Goal: Find specific page/section: Find specific page/section

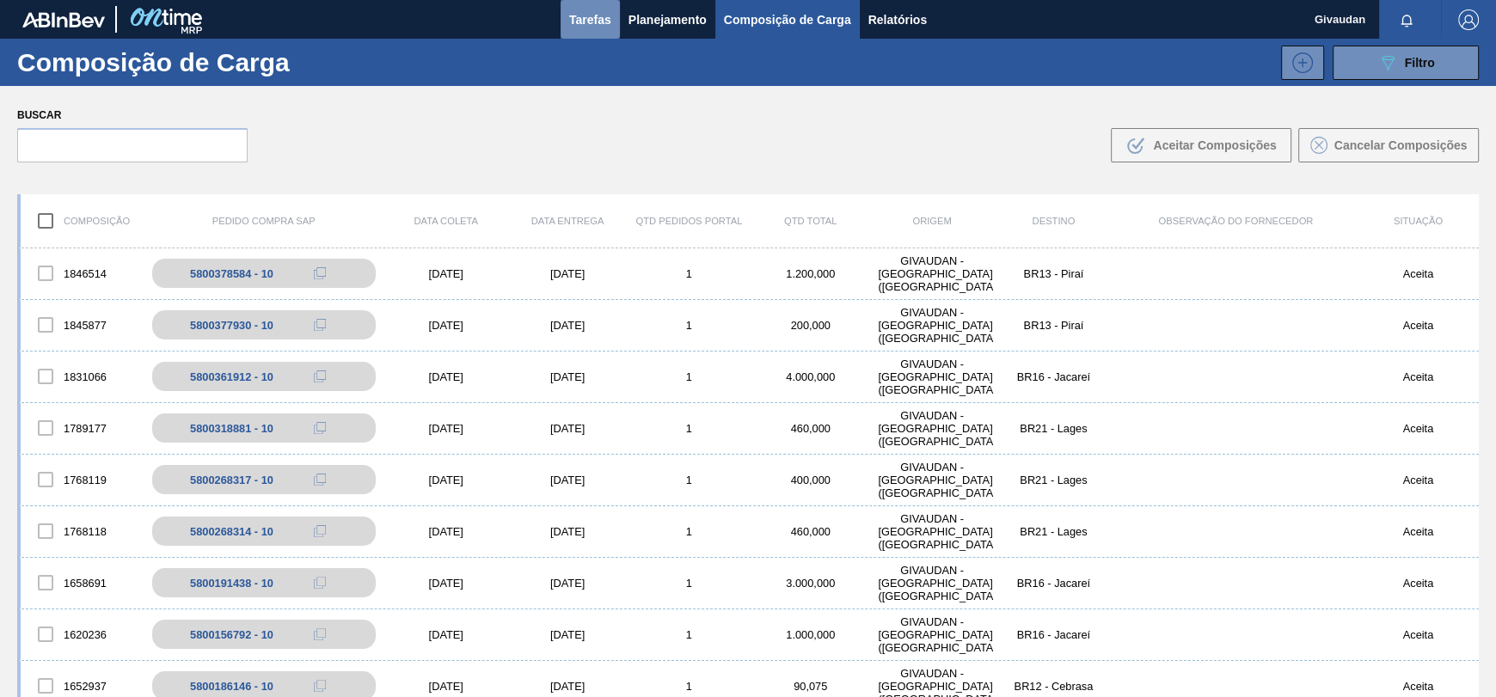
click at [583, 21] on span "Tarefas" at bounding box center [590, 19] width 42 height 21
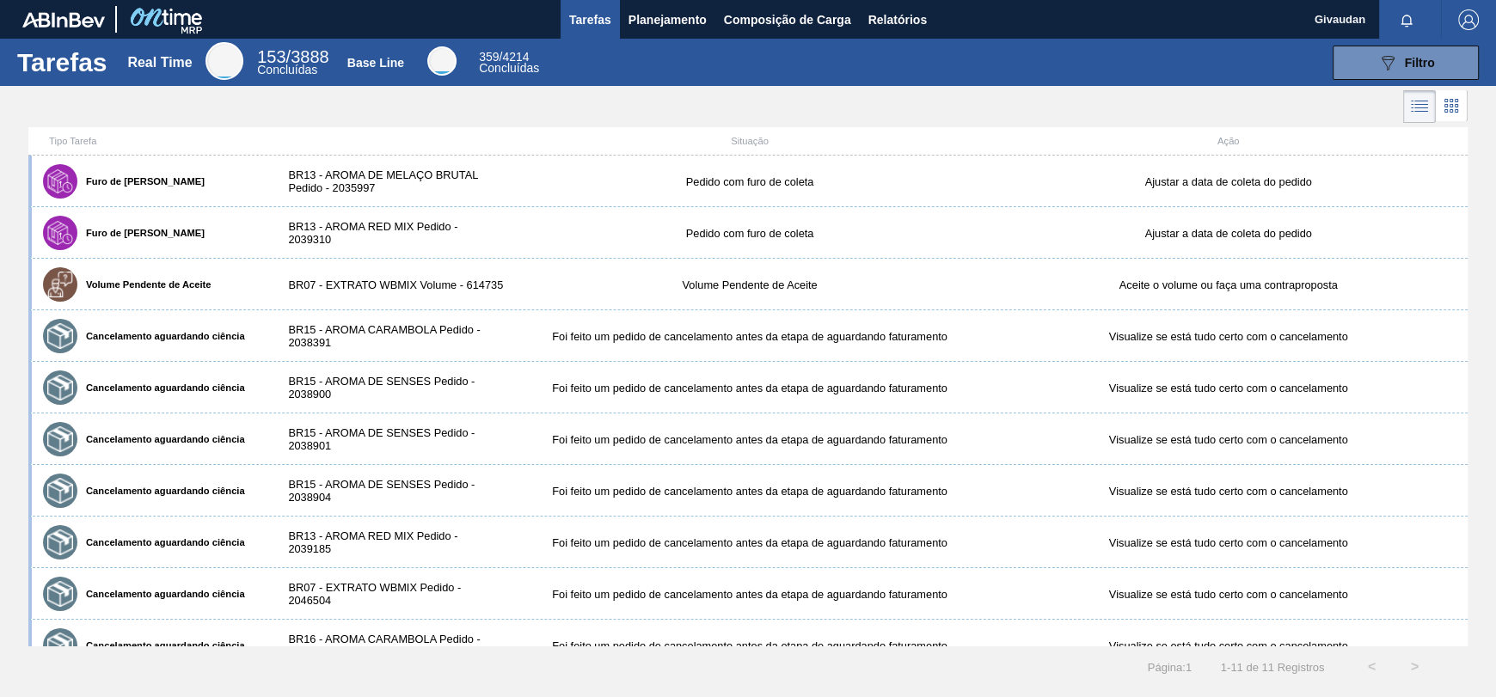
click at [1413, 101] on icon at bounding box center [1420, 106] width 21 height 21
click at [1426, 104] on icon at bounding box center [1422, 104] width 14 height 1
click at [1453, 102] on icon at bounding box center [1451, 105] width 21 height 21
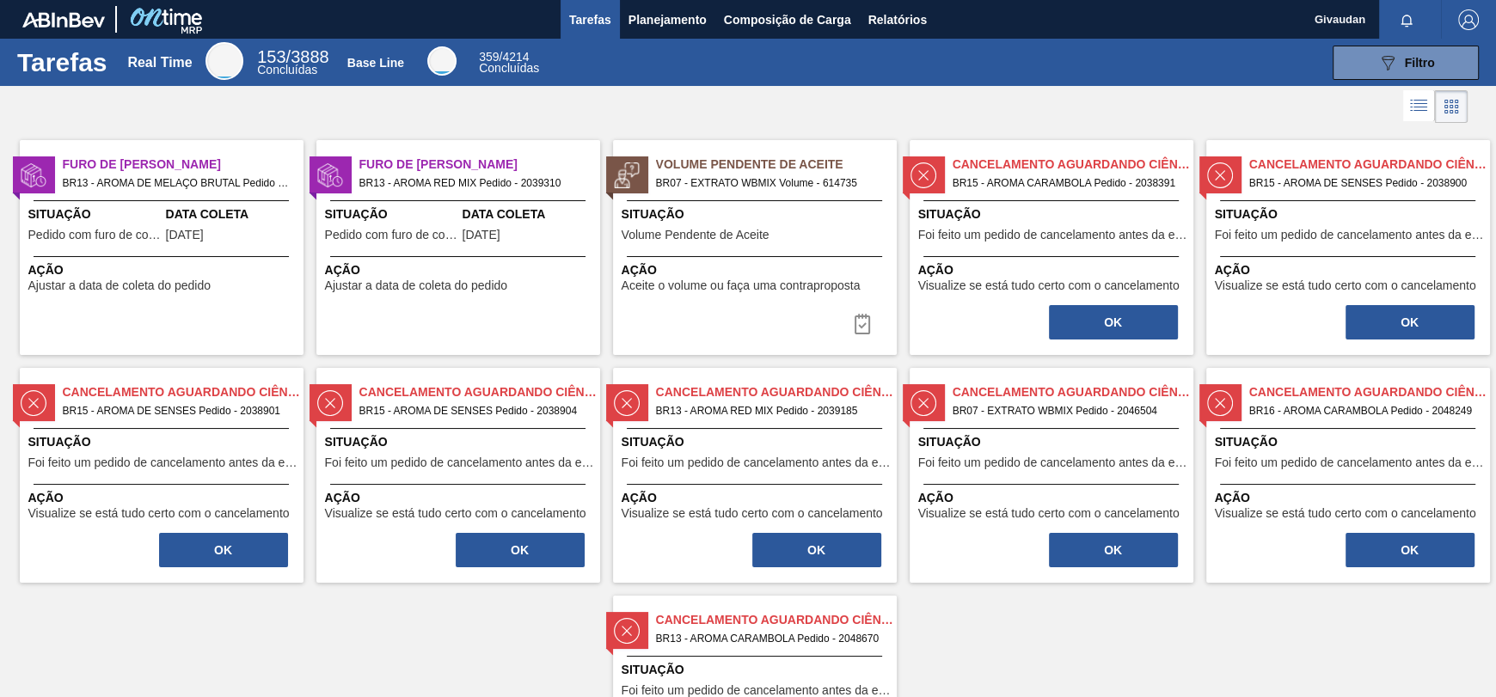
click at [1419, 107] on icon at bounding box center [1421, 107] width 14 height 1
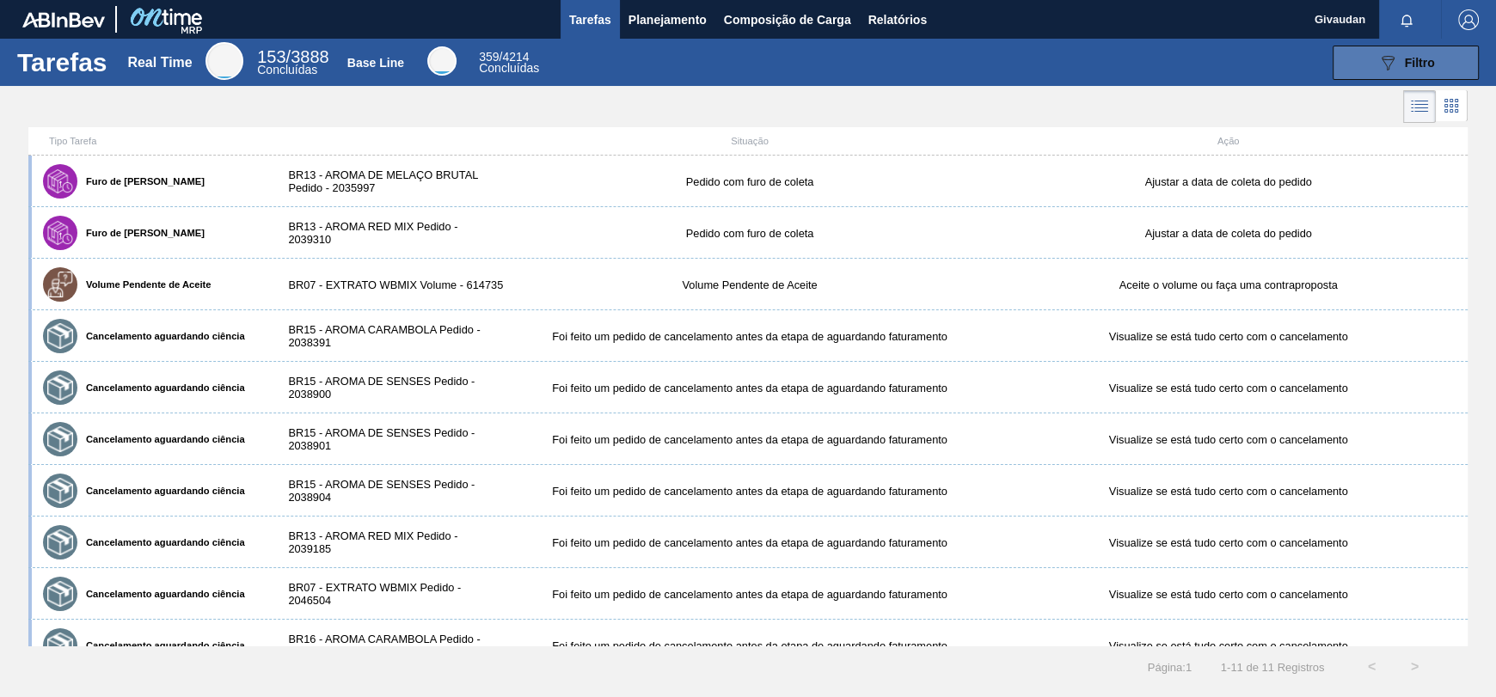
click at [1413, 67] on span "Filtro" at bounding box center [1420, 63] width 30 height 14
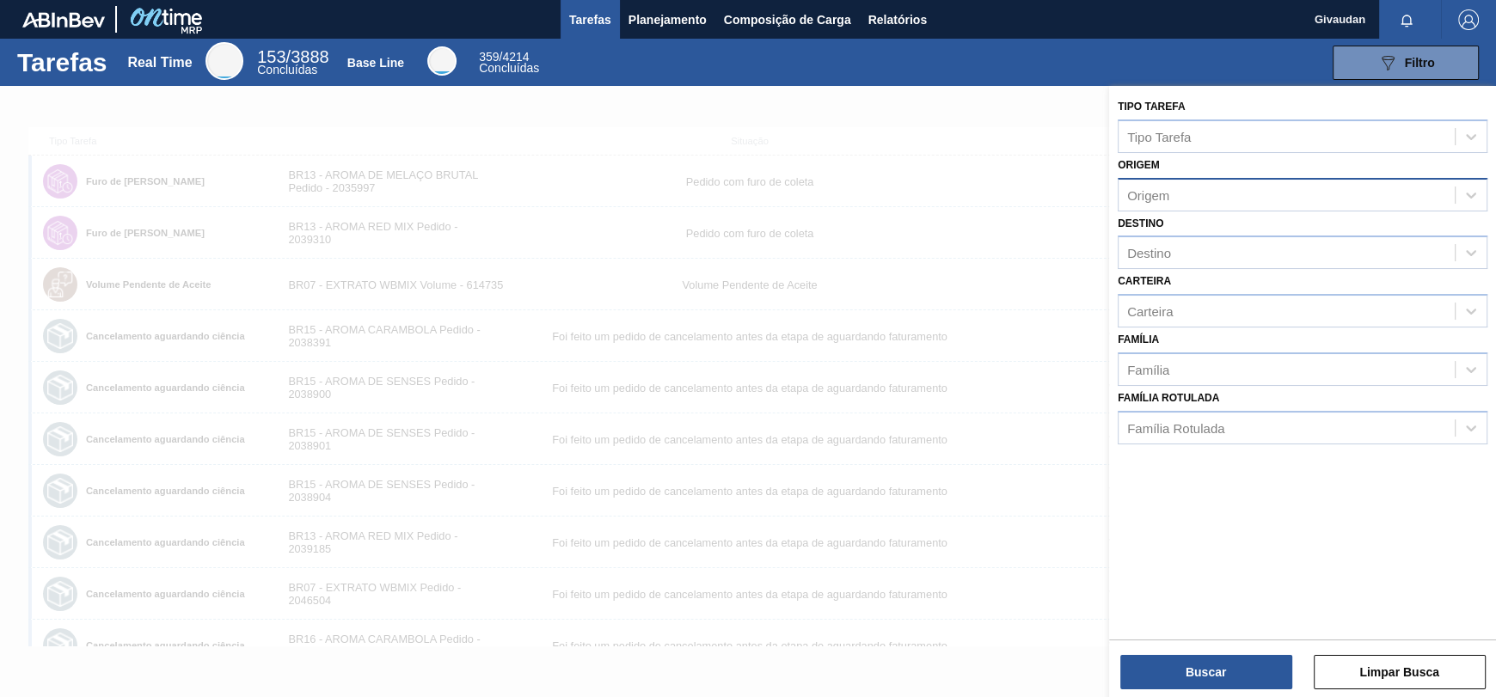
click at [1152, 192] on div "Origem" at bounding box center [1148, 194] width 42 height 15
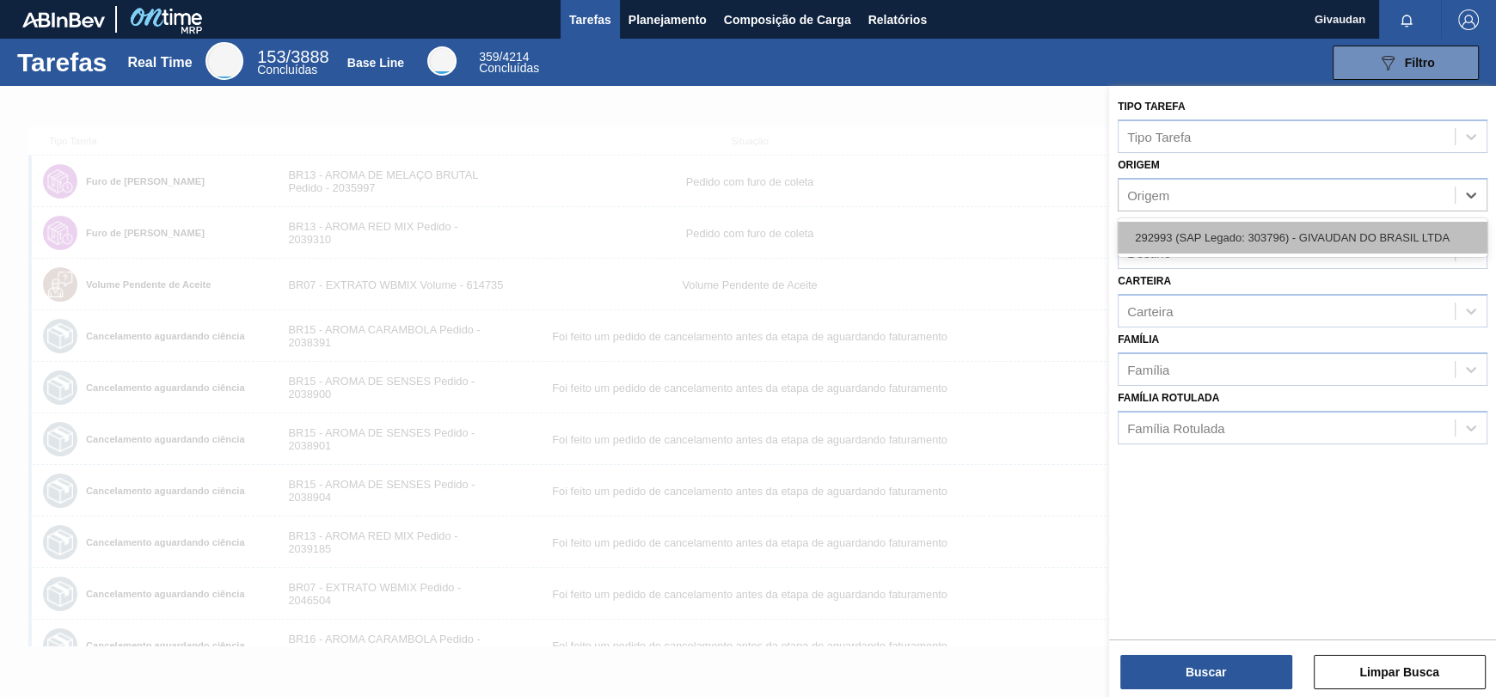
click at [1147, 234] on div "292993 (SAP Legado: 303796) - GIVAUDAN DO BRASIL LTDA" at bounding box center [1303, 238] width 370 height 32
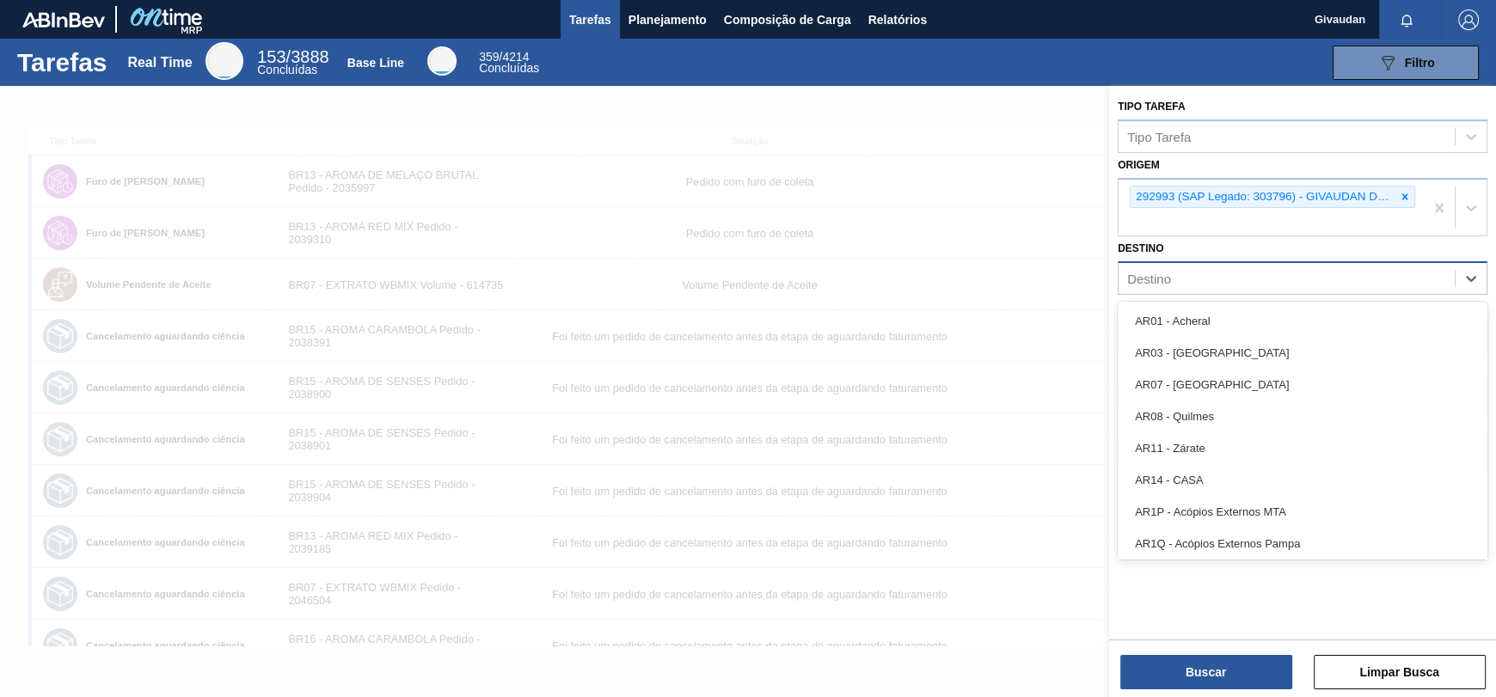
click at [1154, 285] on div "Destino" at bounding box center [1149, 279] width 44 height 15
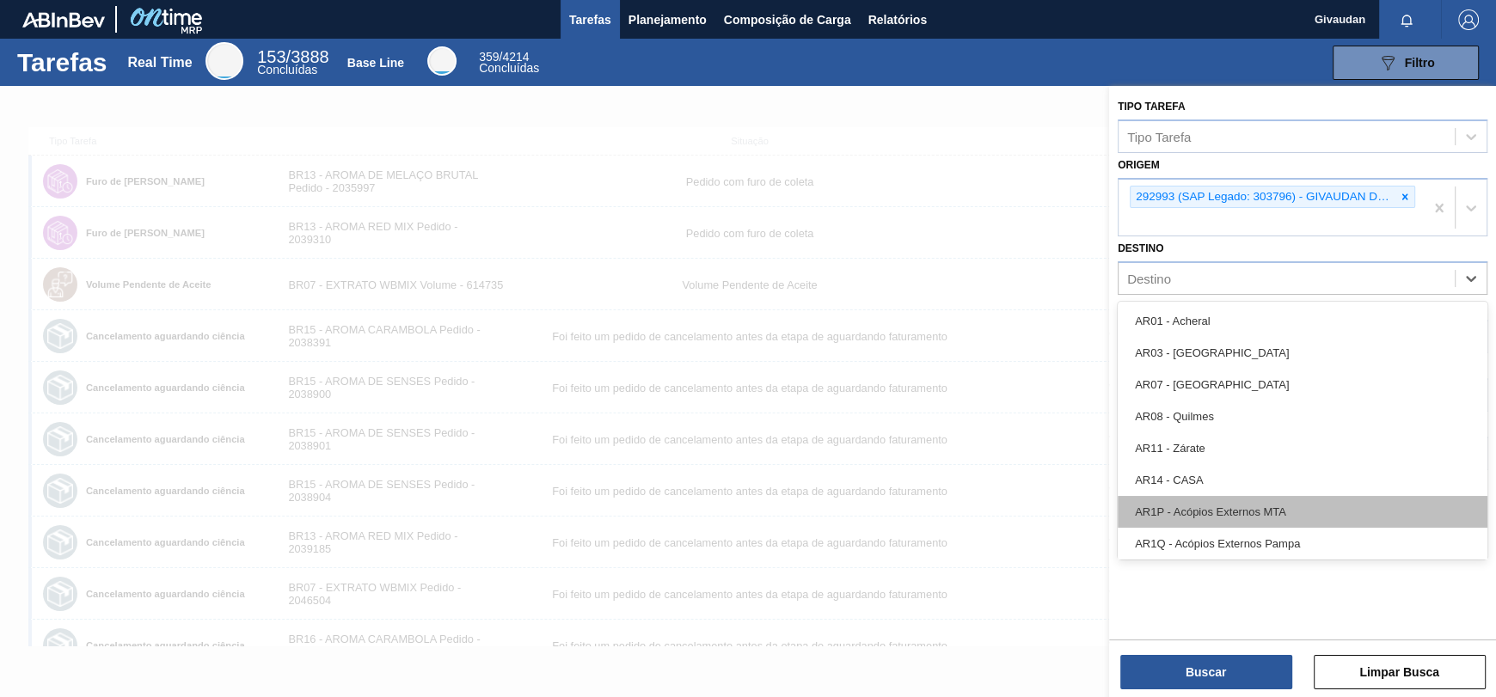
scroll to position [946, 0]
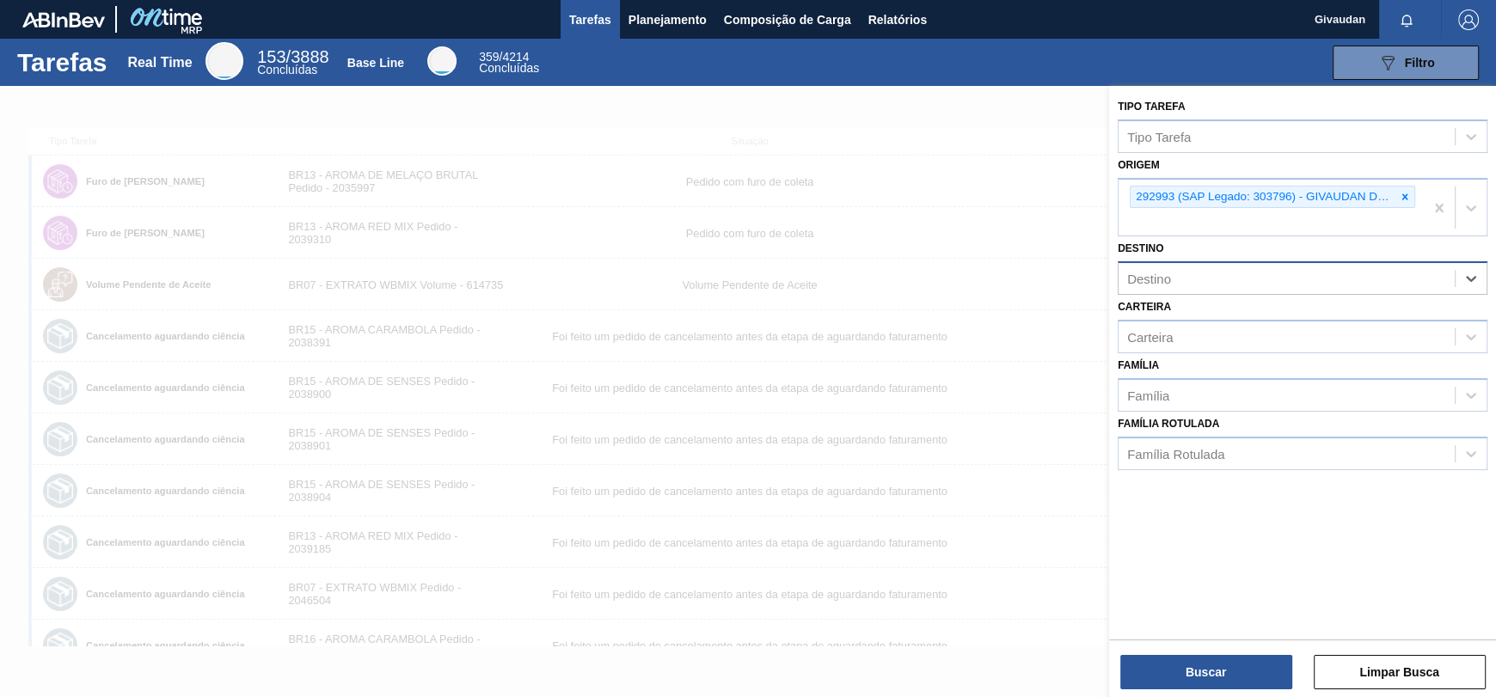
click at [1205, 287] on div "Destino" at bounding box center [1287, 279] width 336 height 25
type input "pira"
click at [1178, 316] on div "BR13 - Piraí" at bounding box center [1303, 321] width 370 height 32
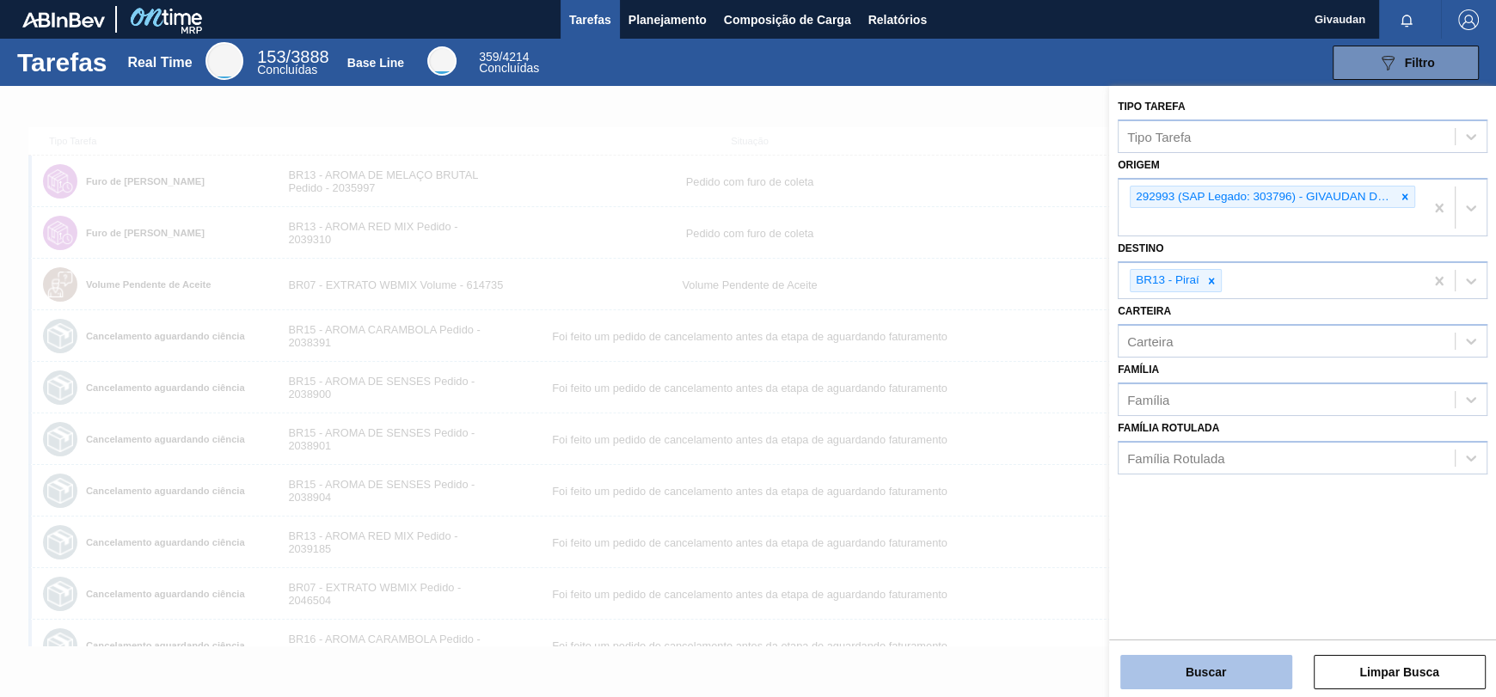
click at [1166, 679] on button "Buscar" at bounding box center [1207, 672] width 172 height 34
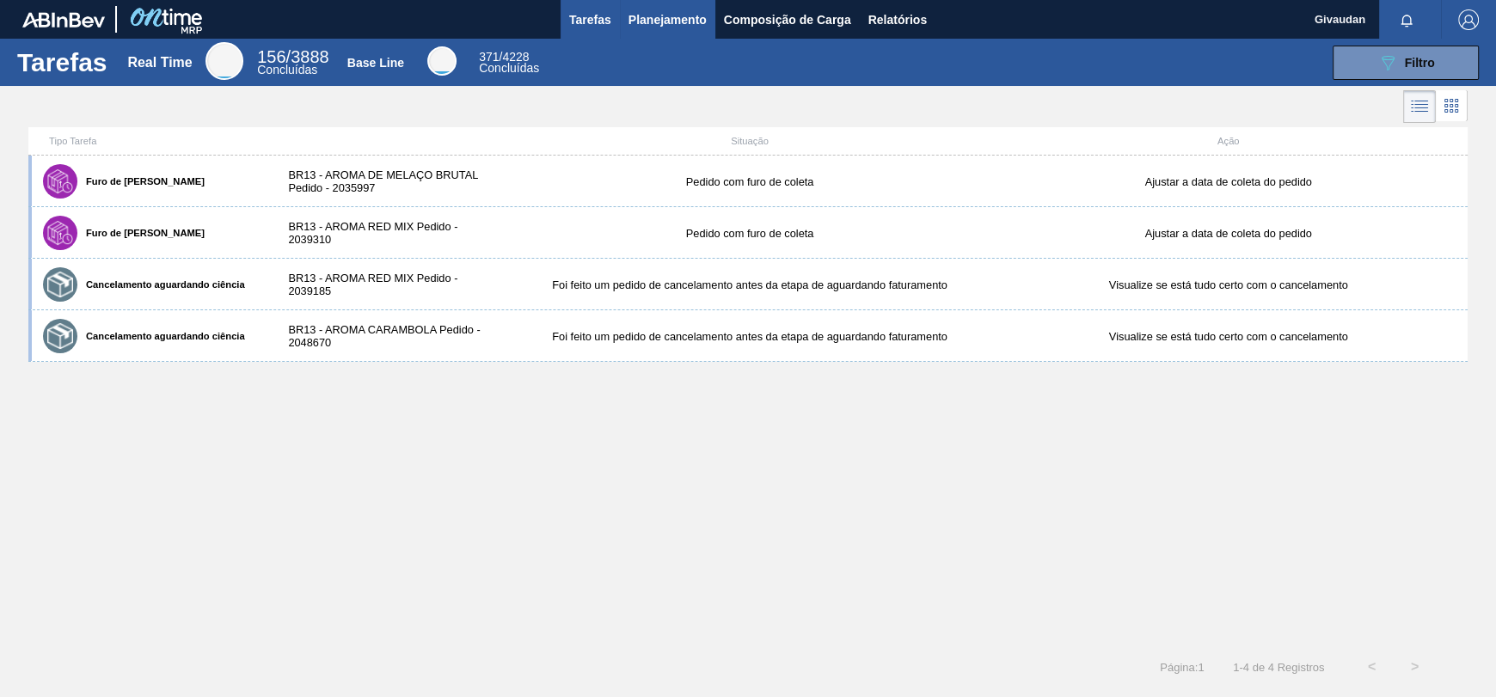
click at [685, 20] on span "Planejamento" at bounding box center [668, 19] width 78 height 21
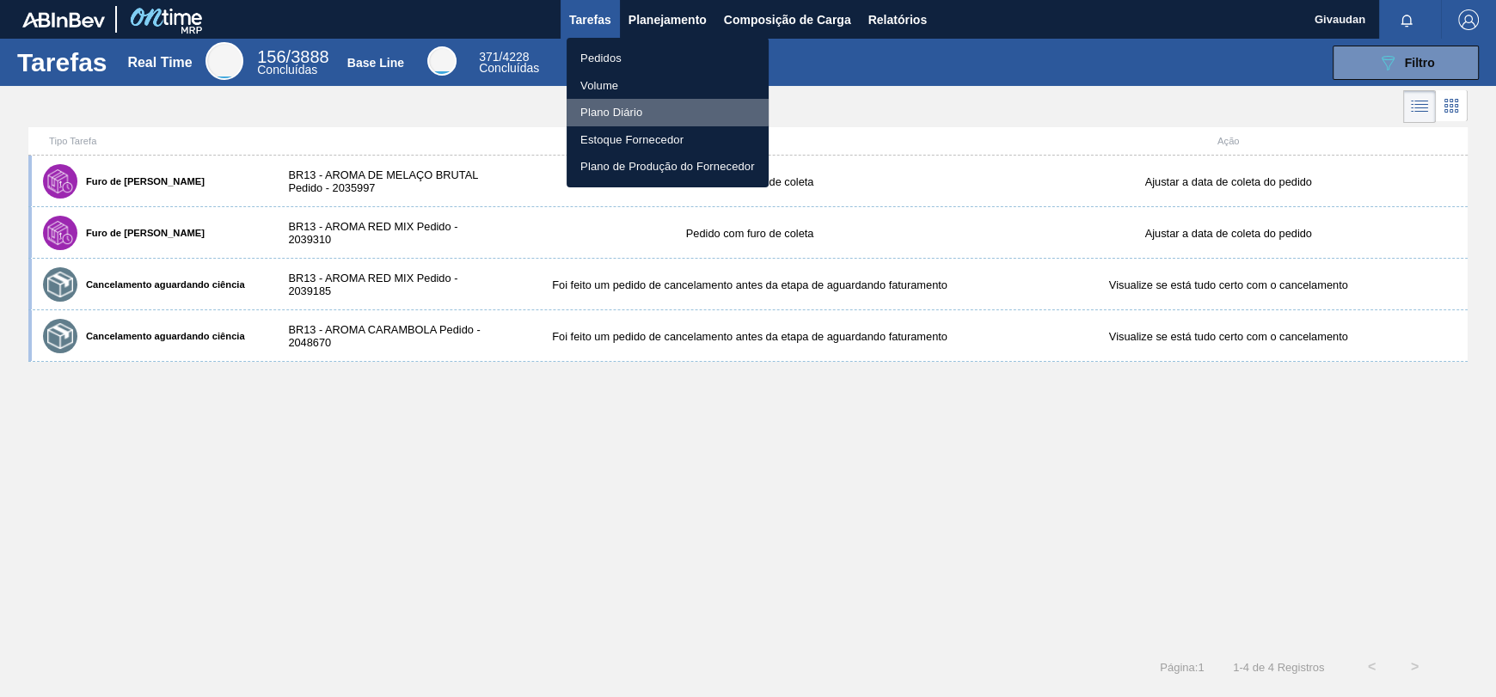
click at [614, 107] on li "Plano Diário" at bounding box center [668, 113] width 202 height 28
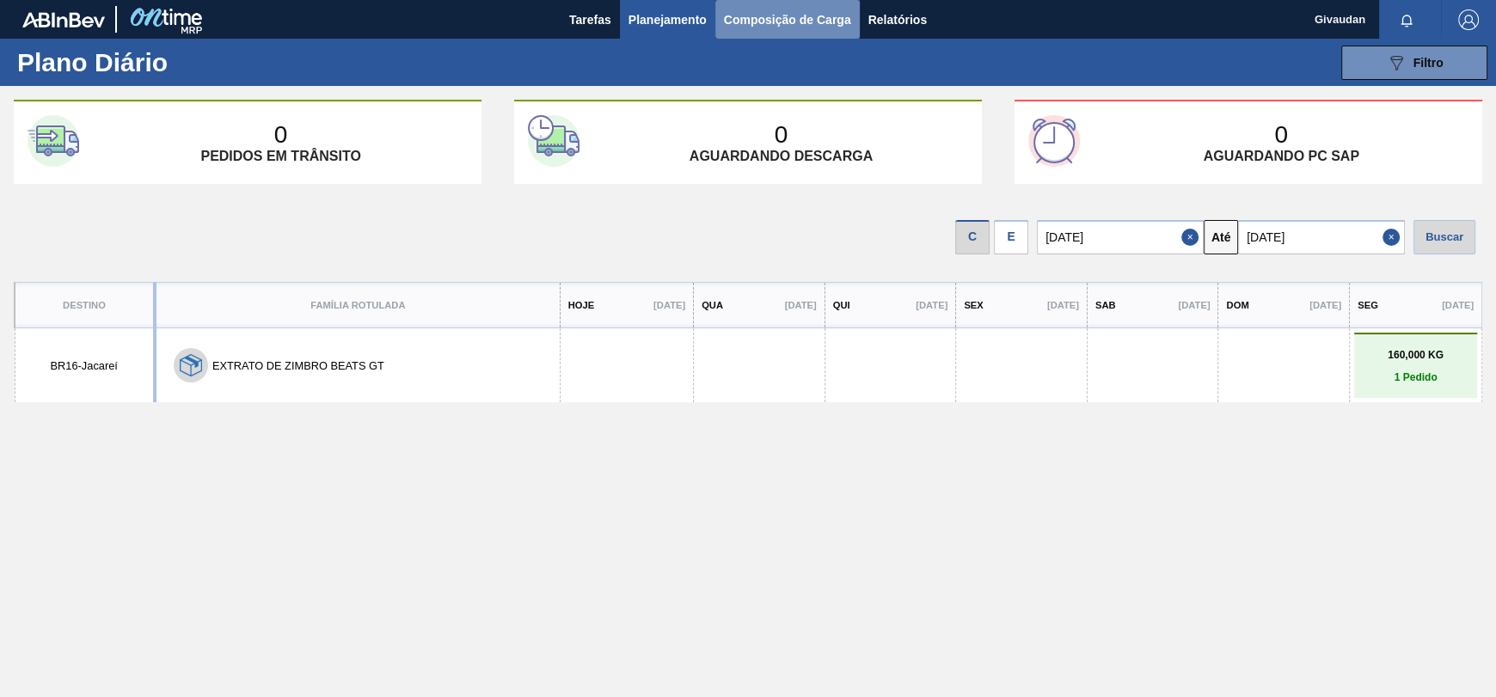
click at [776, 13] on span "Composição de Carga" at bounding box center [787, 19] width 127 height 21
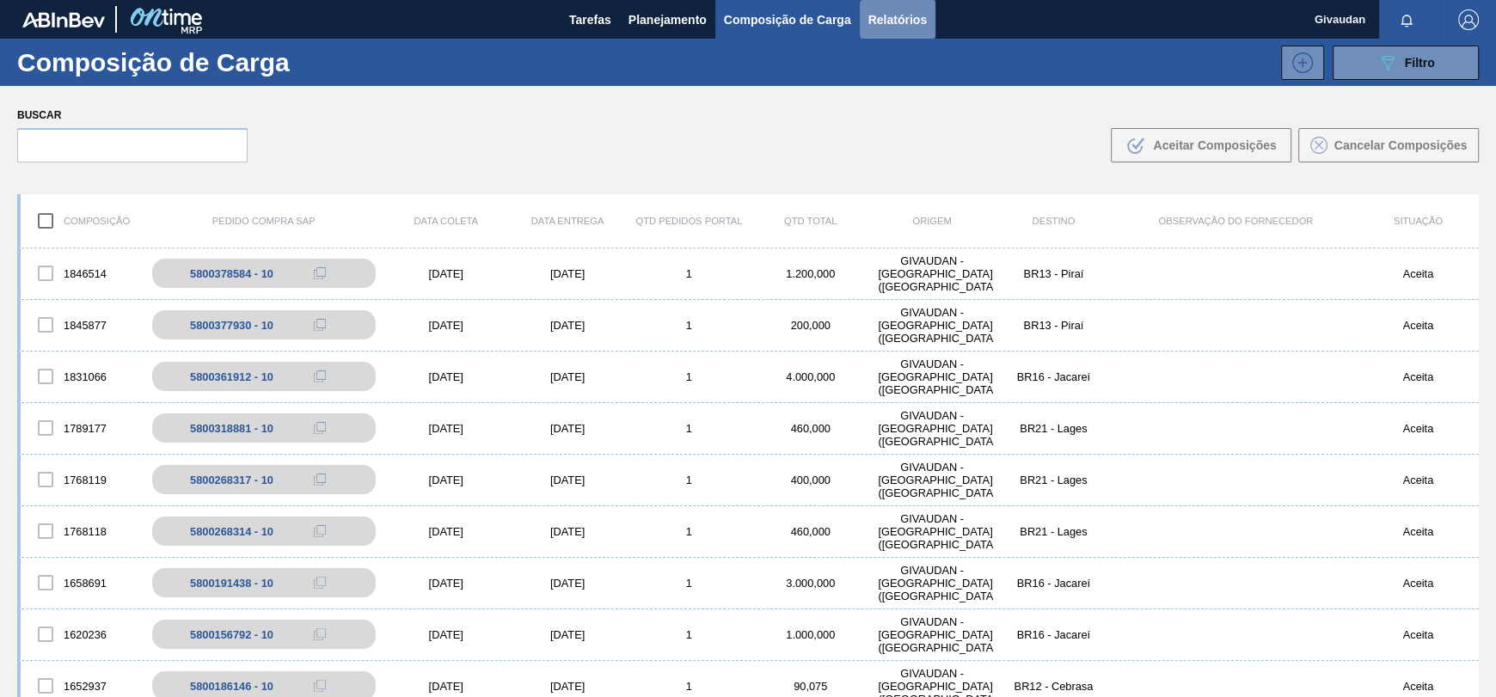
click at [908, 22] on span "Relatórios" at bounding box center [898, 19] width 58 height 21
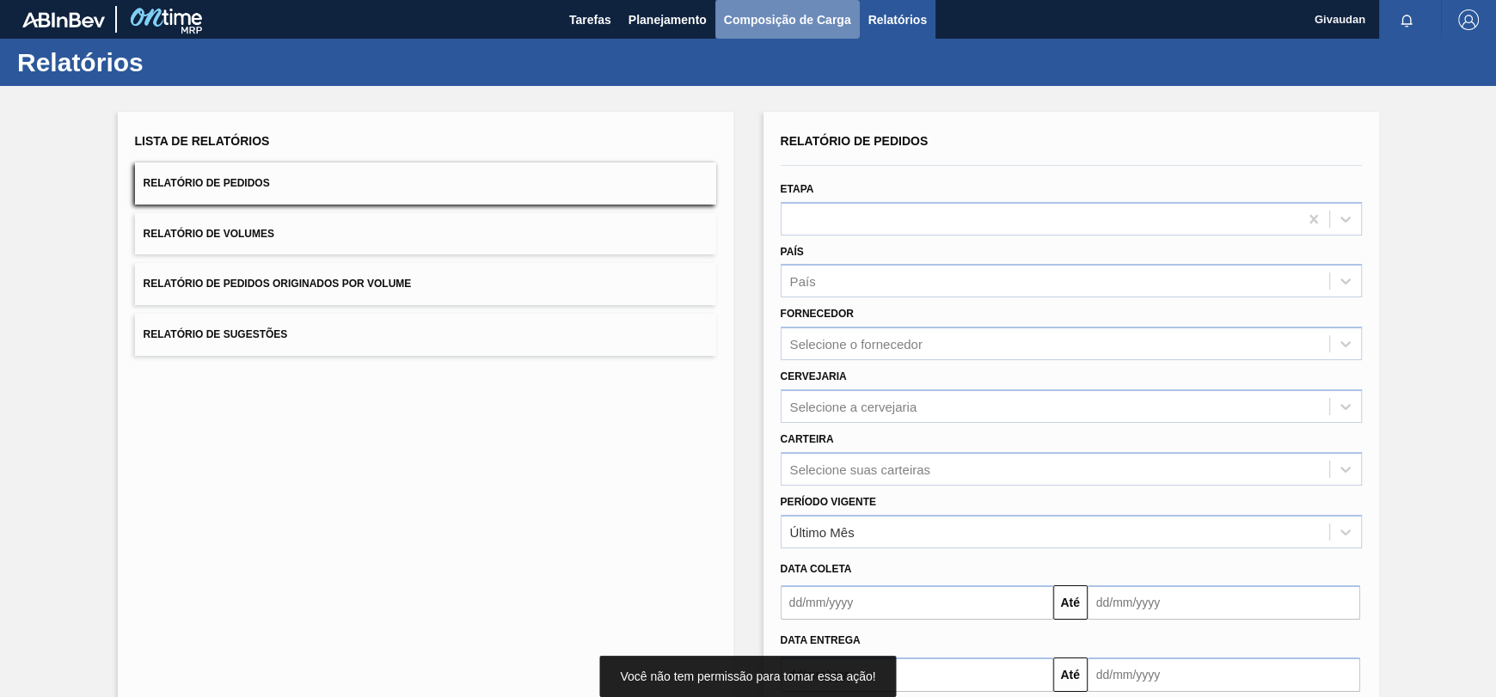
click at [798, 19] on span "Composição de Carga" at bounding box center [787, 19] width 127 height 21
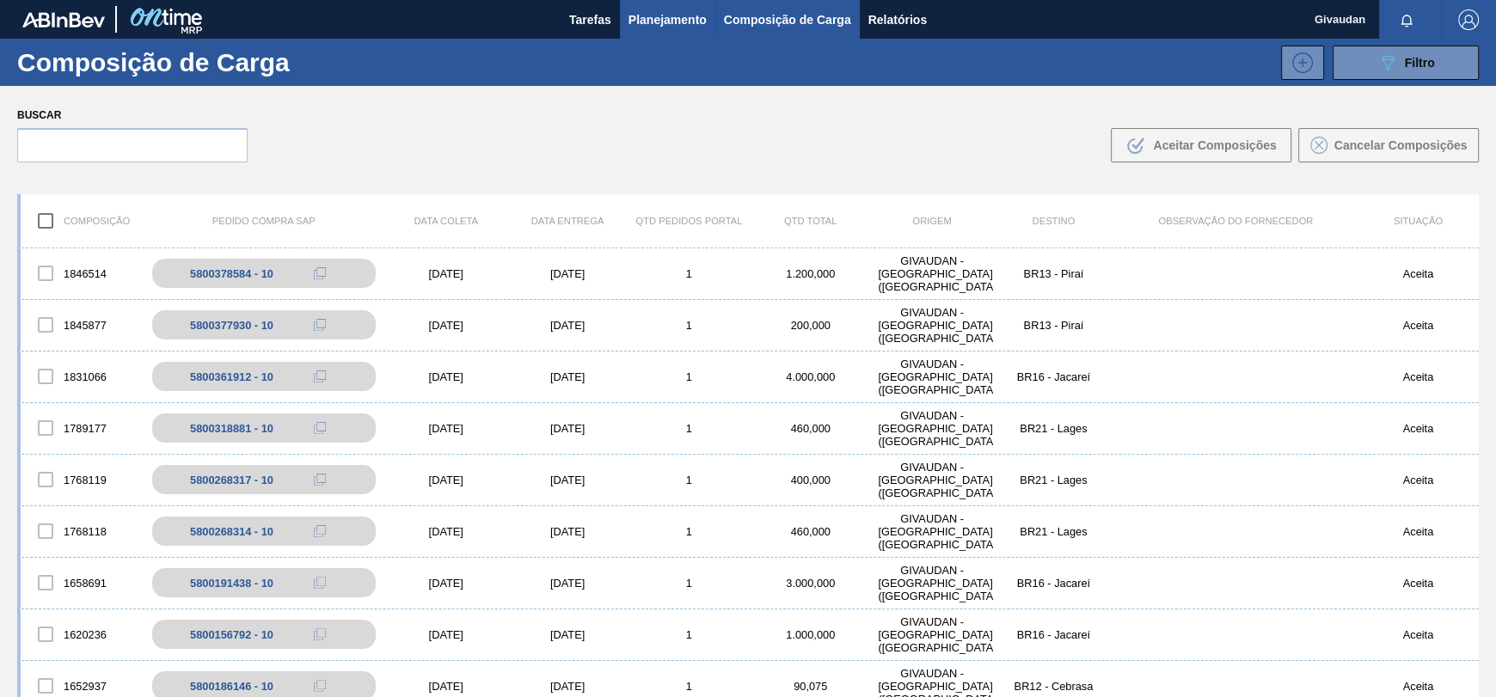
click at [641, 21] on span "Planejamento" at bounding box center [668, 19] width 78 height 21
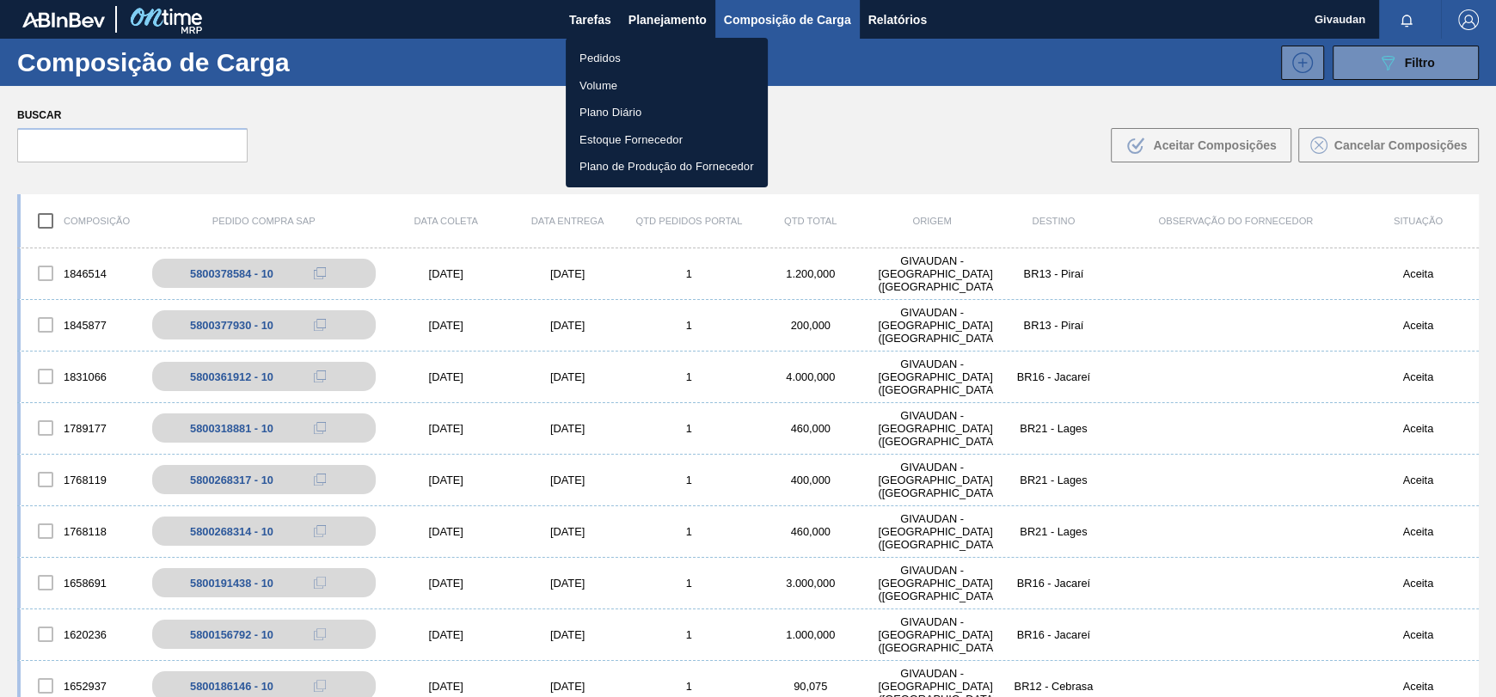
click at [598, 53] on li "Pedidos" at bounding box center [667, 59] width 202 height 28
